Goal: Information Seeking & Learning: Learn about a topic

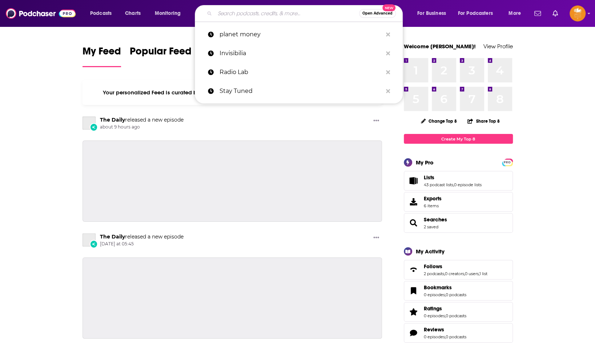
click at [264, 12] on input "Search podcasts, credits, & more..." at bounding box center [287, 14] width 144 height 12
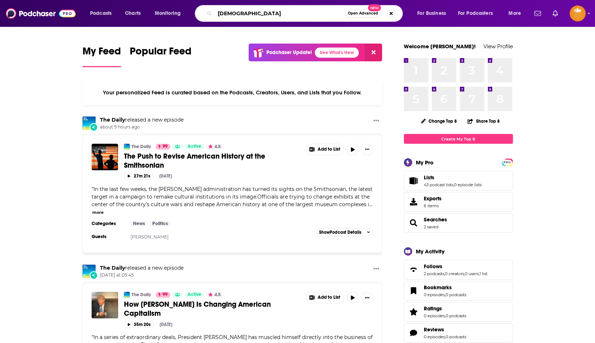
type input "[DEMOGRAPHIC_DATA]"
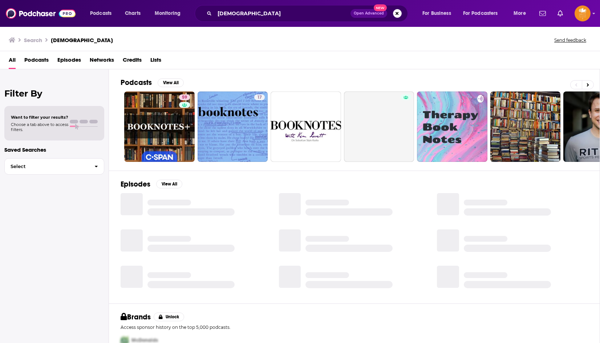
click at [43, 58] on span "Podcasts" at bounding box center [36, 61] width 24 height 15
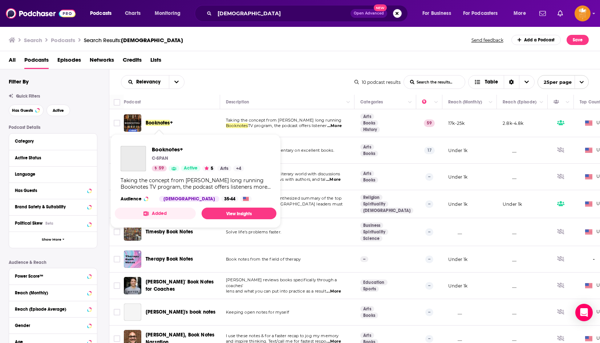
click at [166, 122] on span "Booknotes" at bounding box center [158, 123] width 24 height 6
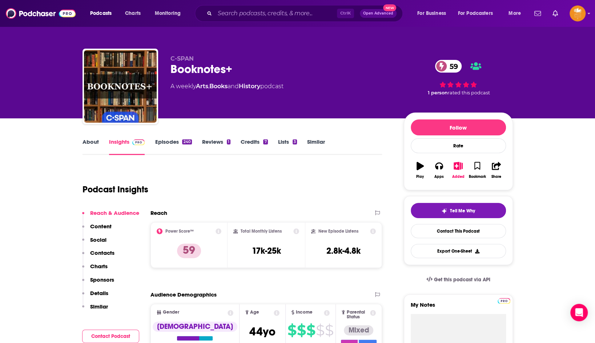
click at [89, 142] on link "About" at bounding box center [90, 146] width 16 height 17
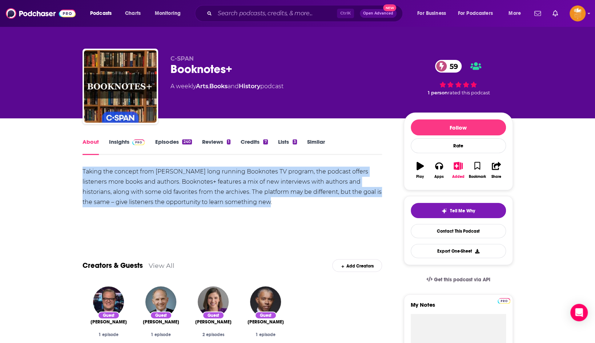
drag, startPoint x: 255, startPoint y: 204, endPoint x: 71, endPoint y: 171, distance: 187.6
copy div "Taking the concept from [PERSON_NAME] long running Booknotes TV program, the po…"
